Goal: Task Accomplishment & Management: Manage account settings

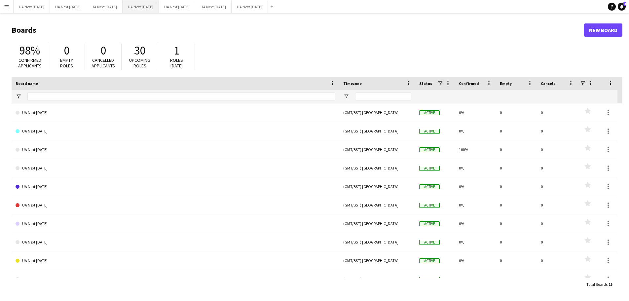
click at [150, 6] on button "UA Next [DATE] Close" at bounding box center [140, 6] width 36 height 13
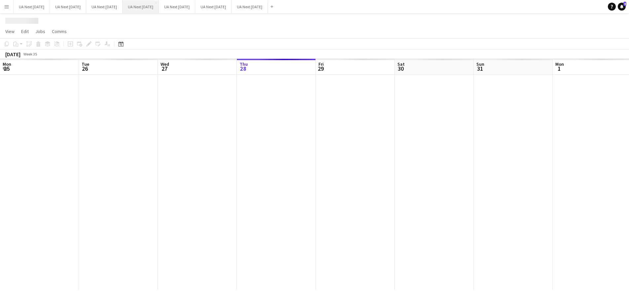
scroll to position [0, 158]
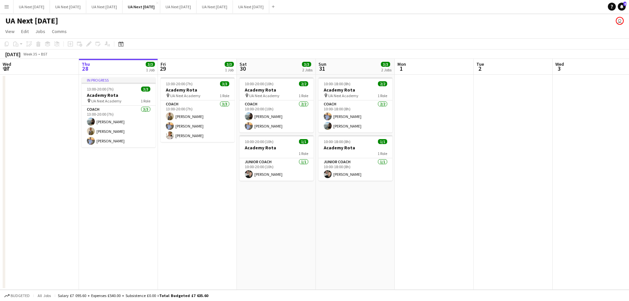
click at [5, 9] on app-icon "Menu" at bounding box center [6, 6] width 5 height 5
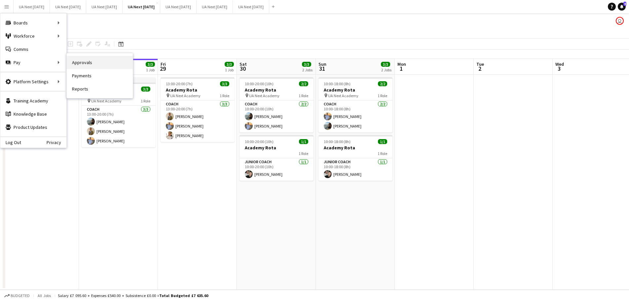
click at [98, 68] on link "Approvals" at bounding box center [100, 62] width 66 height 13
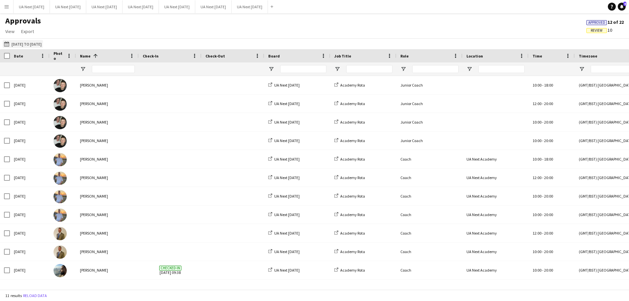
click at [7, 43] on app-icon "[DATE] to [DATE]" at bounding box center [8, 43] width 8 height 5
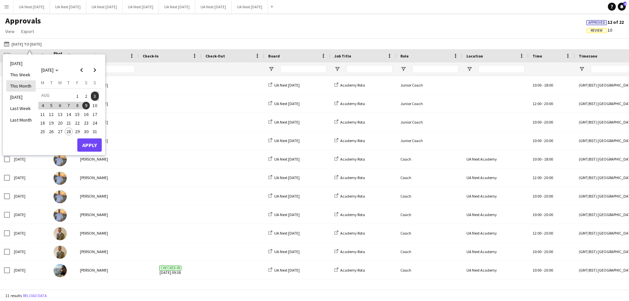
click at [17, 88] on li "This Month" at bounding box center [20, 85] width 29 height 11
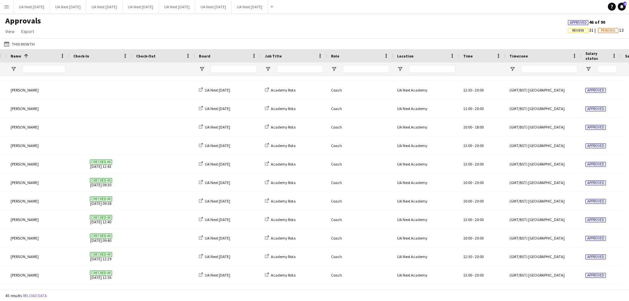
scroll to position [0, 207]
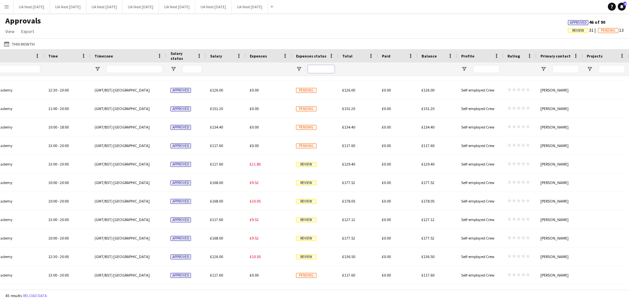
click at [318, 71] on input "Expenses status Filter Input" at bounding box center [321, 69] width 26 height 8
type input "*******"
